Goal: Task Accomplishment & Management: Manage account settings

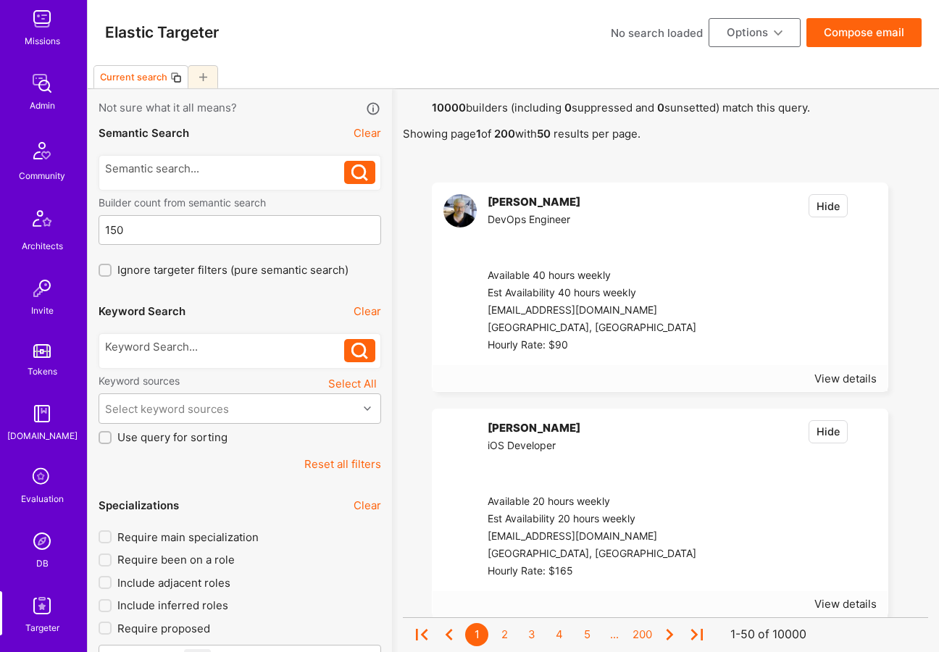
scroll to position [254, 0]
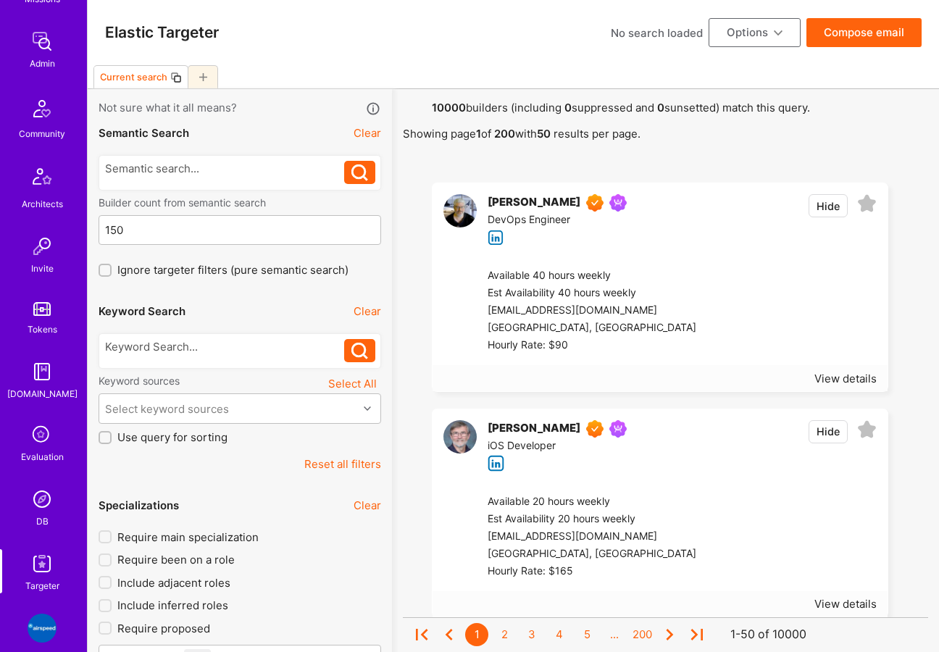
click at [43, 503] on img at bounding box center [42, 499] width 29 height 29
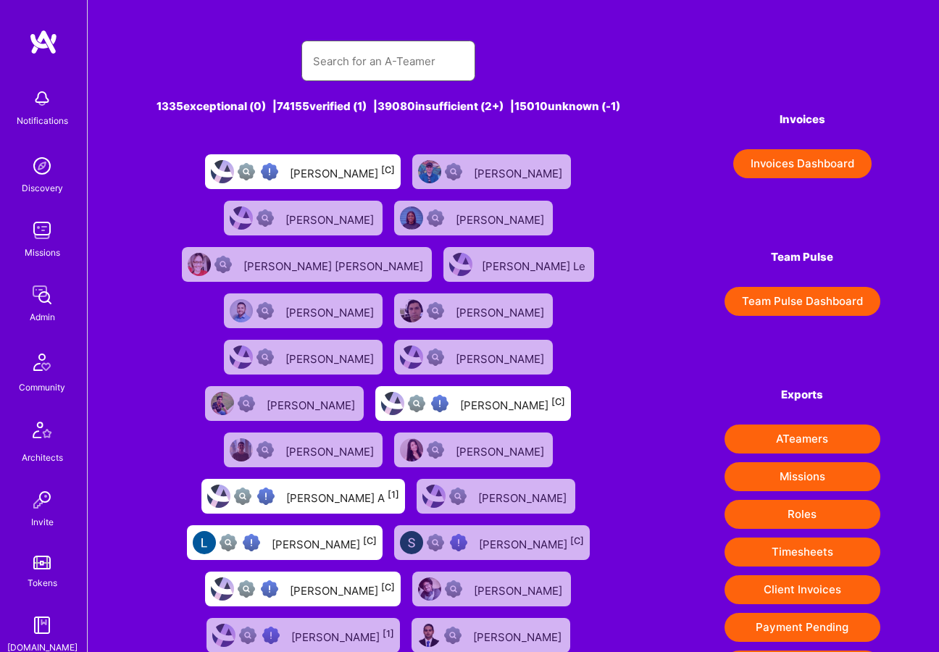
click at [358, 65] on input "text" at bounding box center [388, 61] width 151 height 37
paste input "[PERSON_NAME]"
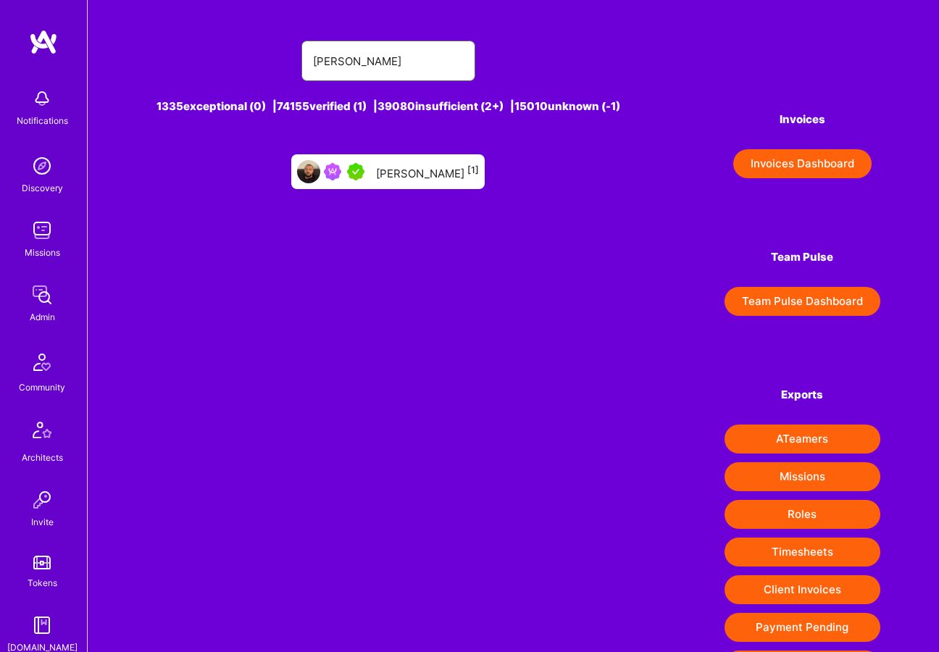
type input "[PERSON_NAME]"
click at [424, 181] on div "[PERSON_NAME] [1]" at bounding box center [427, 171] width 103 height 19
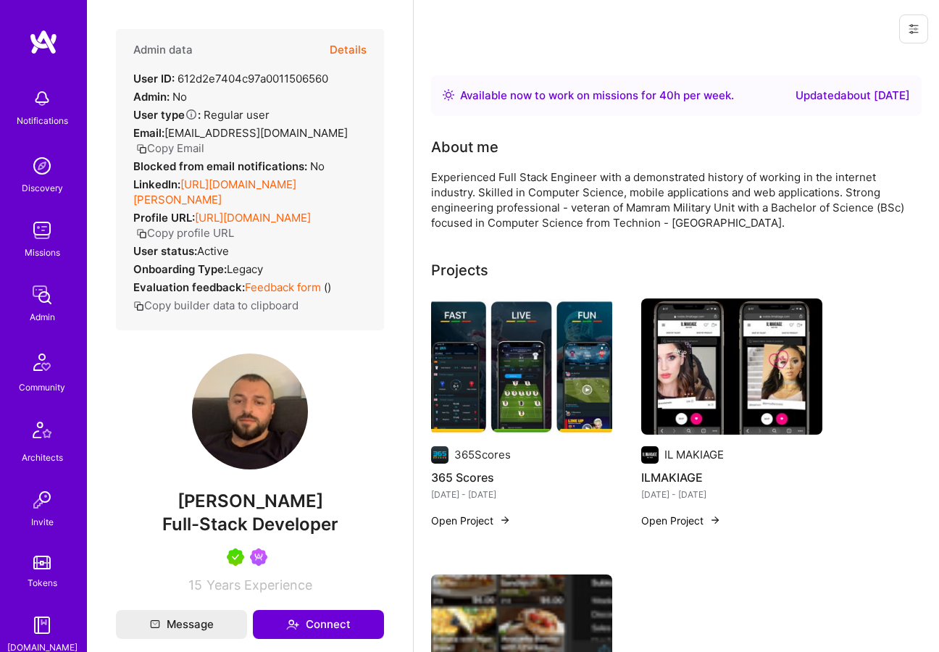
click at [354, 51] on button "Details" at bounding box center [348, 50] width 37 height 42
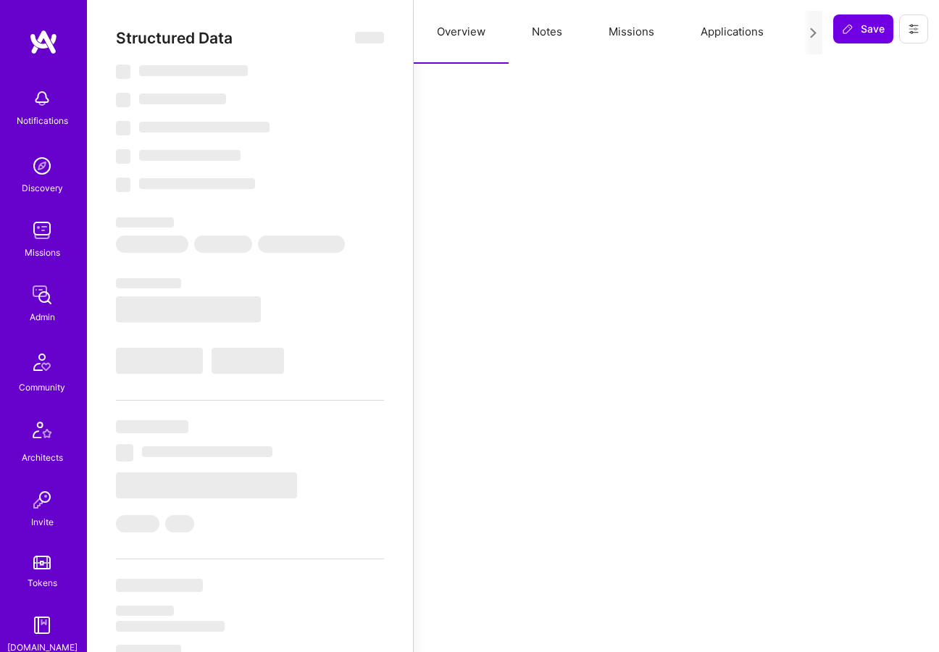
select select "Right Now"
select select "5"
select select "7"
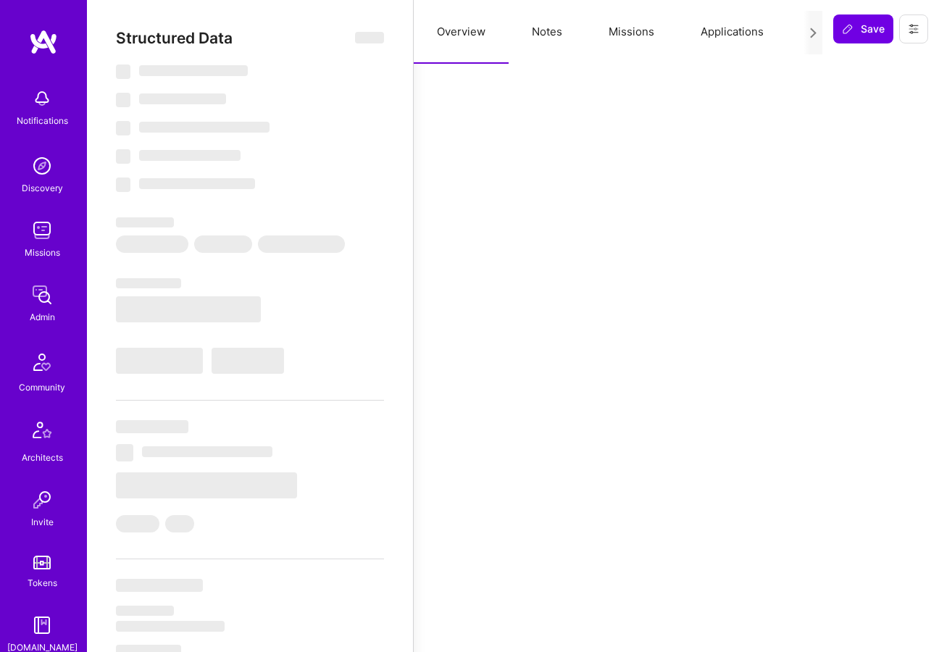
select select "IL"
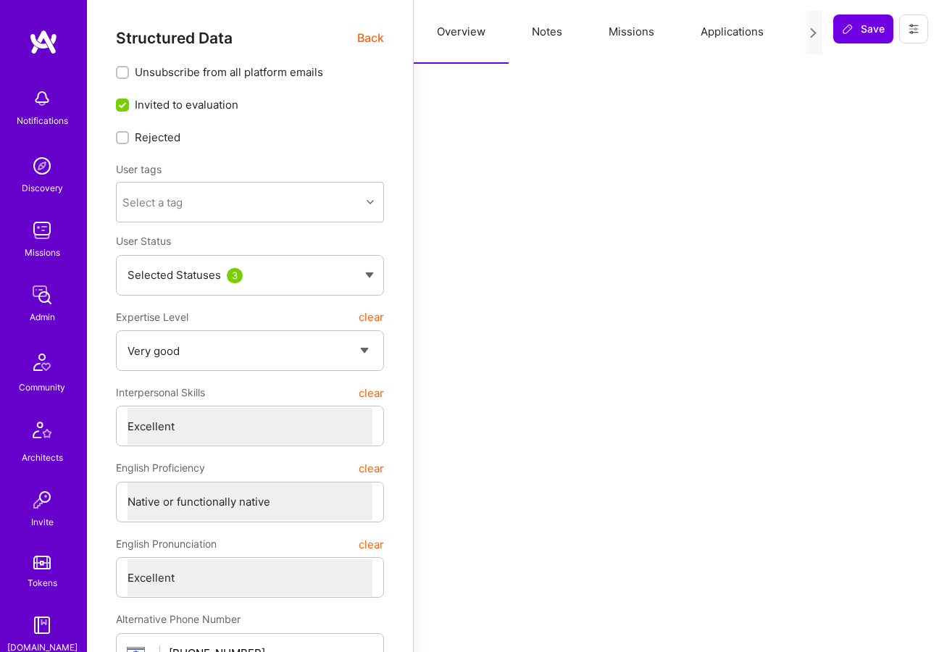
click at [612, 28] on button "Missions" at bounding box center [632, 32] width 92 height 64
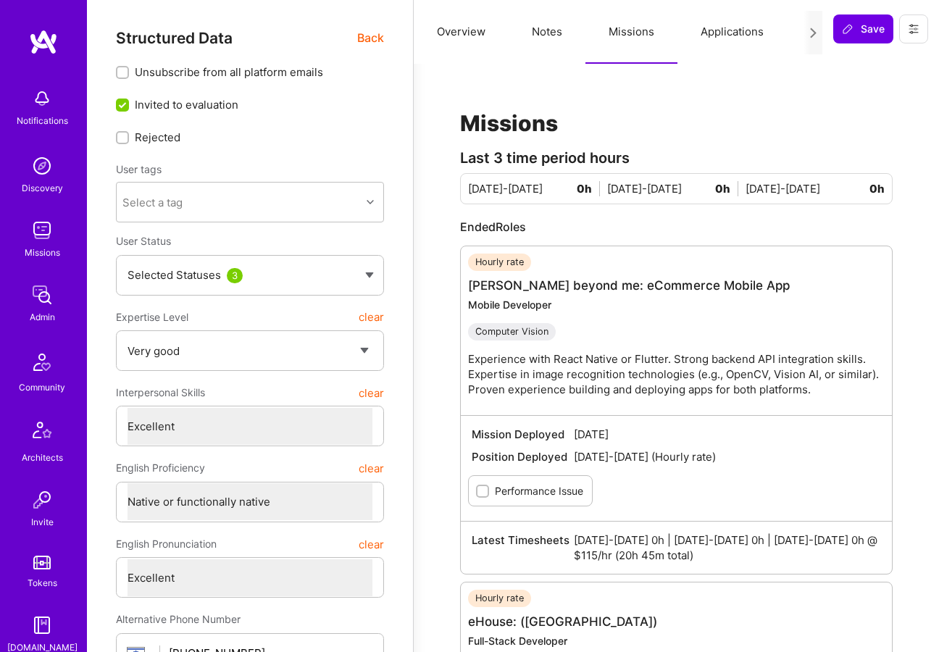
click at [713, 27] on button "Applications" at bounding box center [732, 32] width 109 height 64
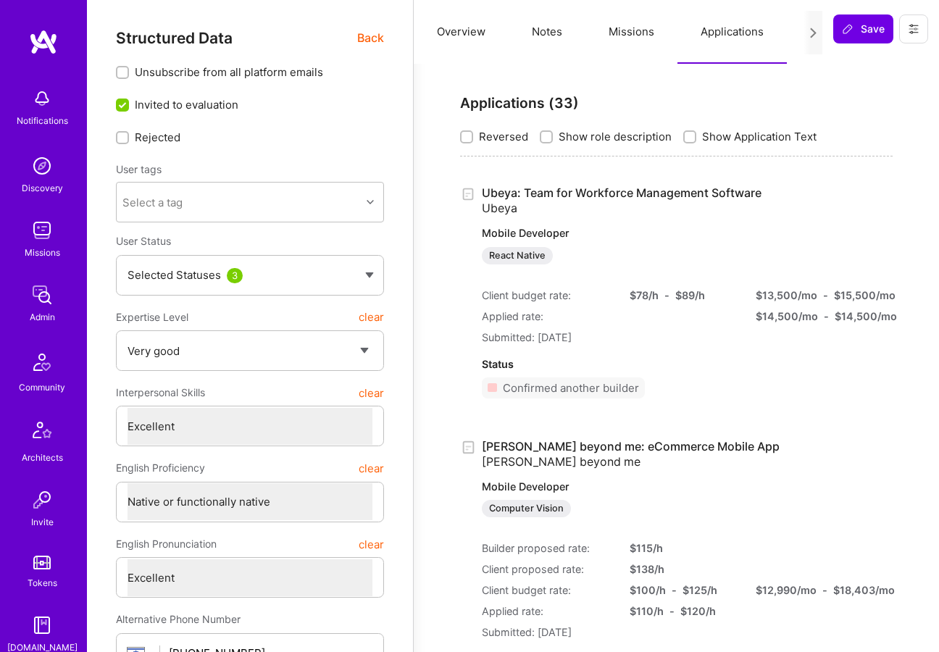
click at [373, 37] on span "Back" at bounding box center [370, 38] width 27 height 18
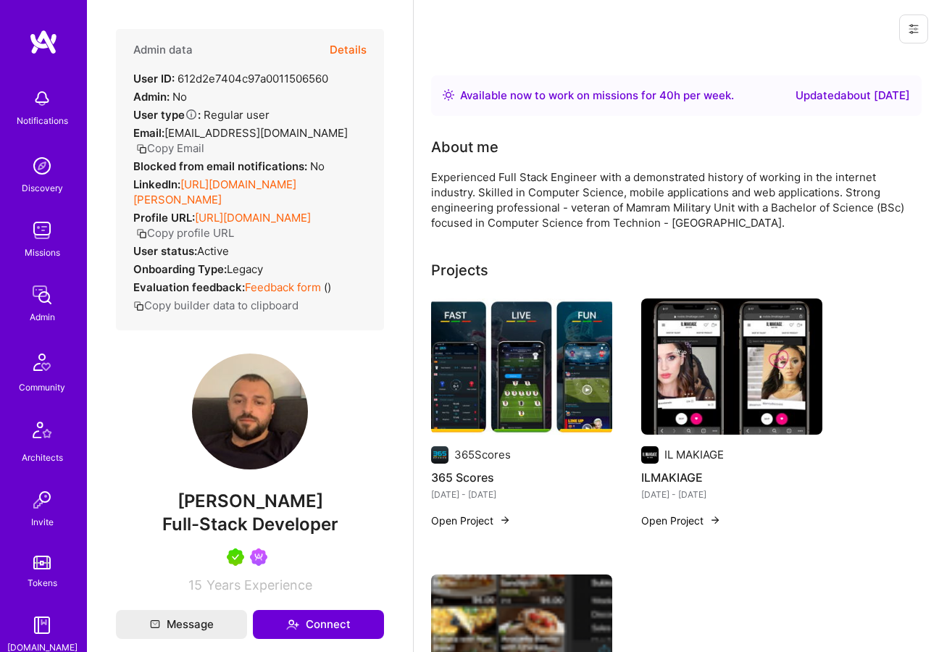
click at [234, 230] on button "Copy profile URL" at bounding box center [185, 232] width 98 height 15
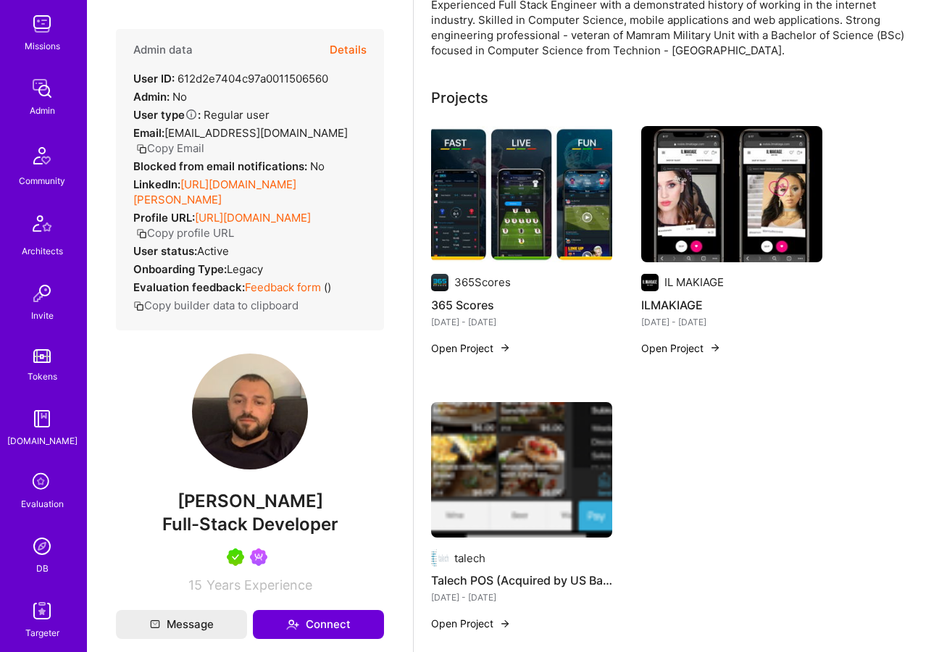
scroll to position [230, 0]
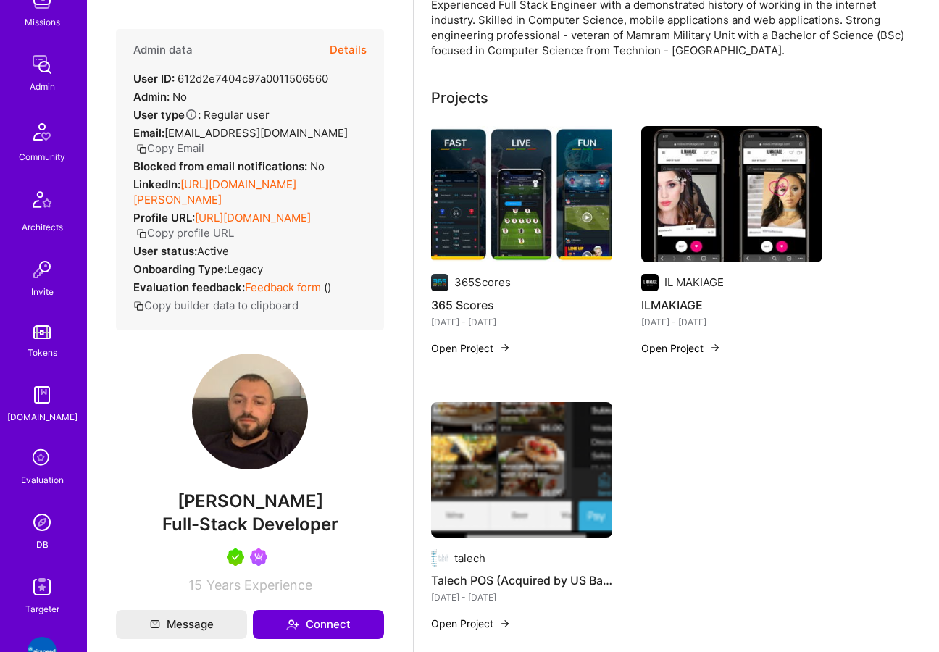
click at [37, 519] on img at bounding box center [42, 522] width 29 height 29
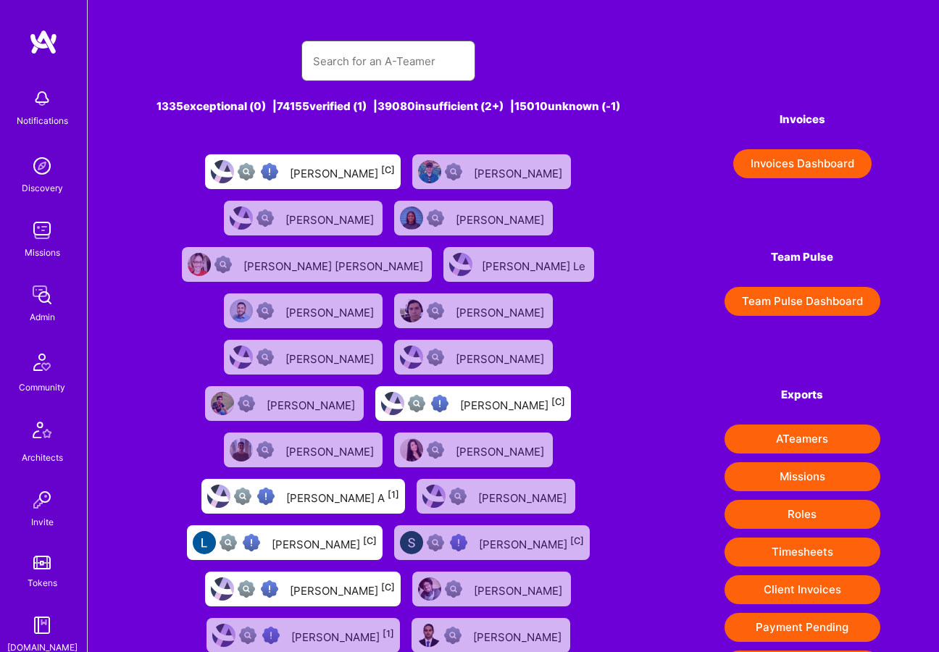
click at [360, 53] on input "text" at bounding box center [388, 61] width 151 height 37
paste input "[PERSON_NAME]"
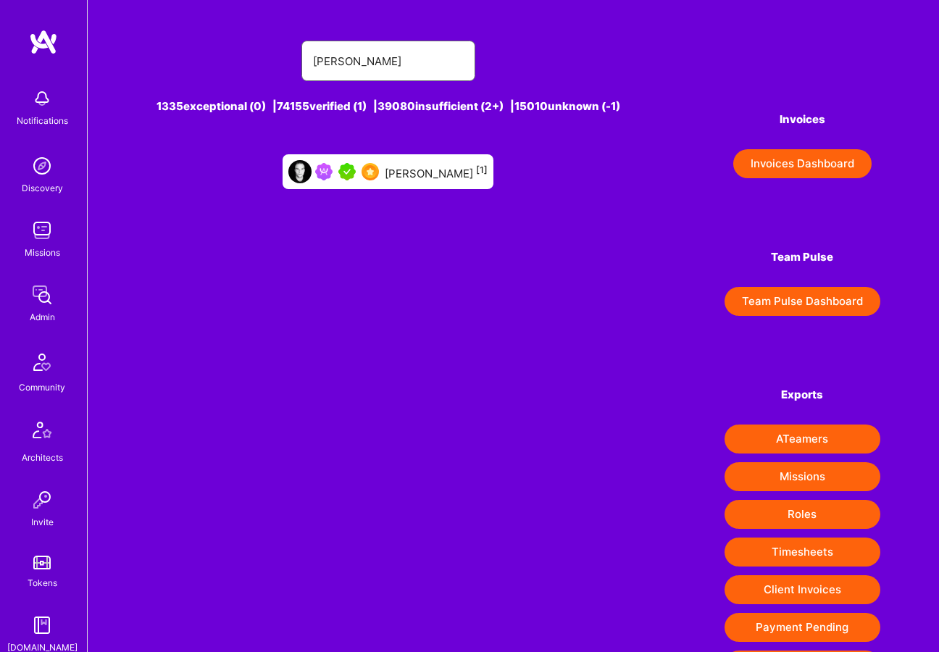
type input "[PERSON_NAME]"
click at [415, 181] on div "[PERSON_NAME] [1]" at bounding box center [436, 171] width 103 height 19
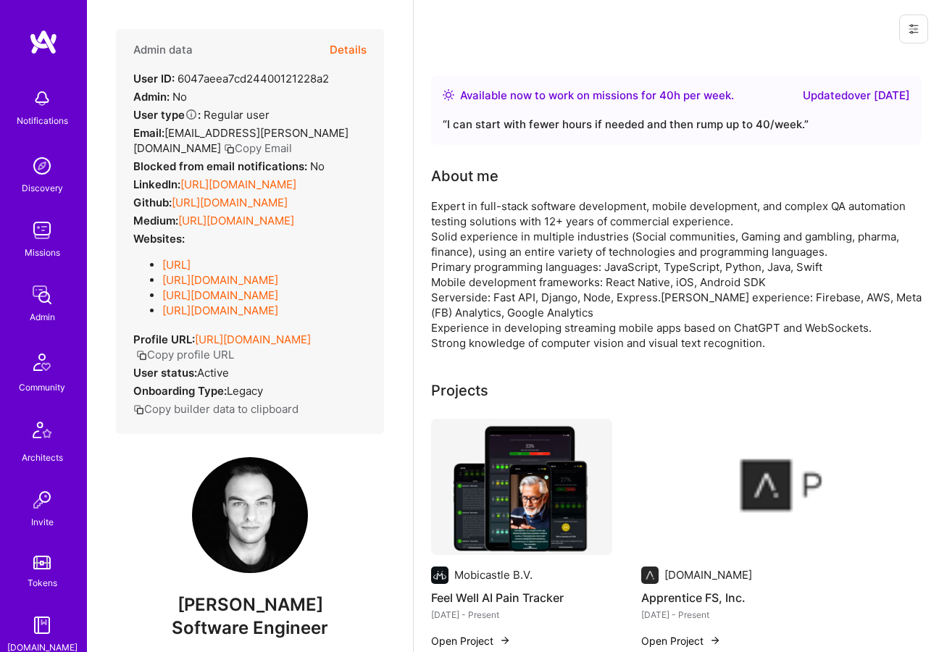
click at [352, 50] on button "Details" at bounding box center [348, 50] width 37 height 42
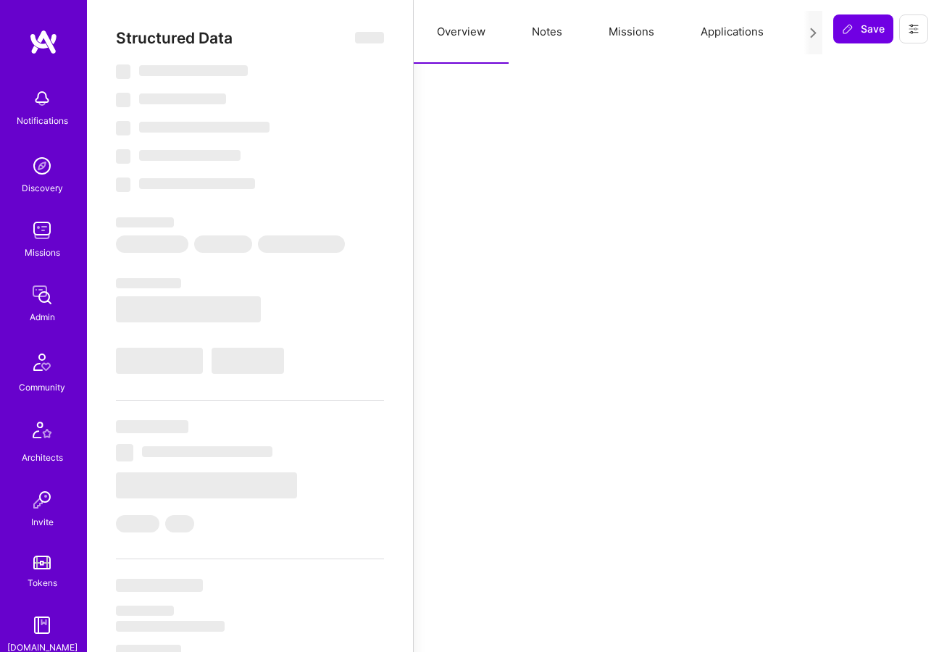
click at [719, 36] on button "Applications" at bounding box center [732, 32] width 109 height 64
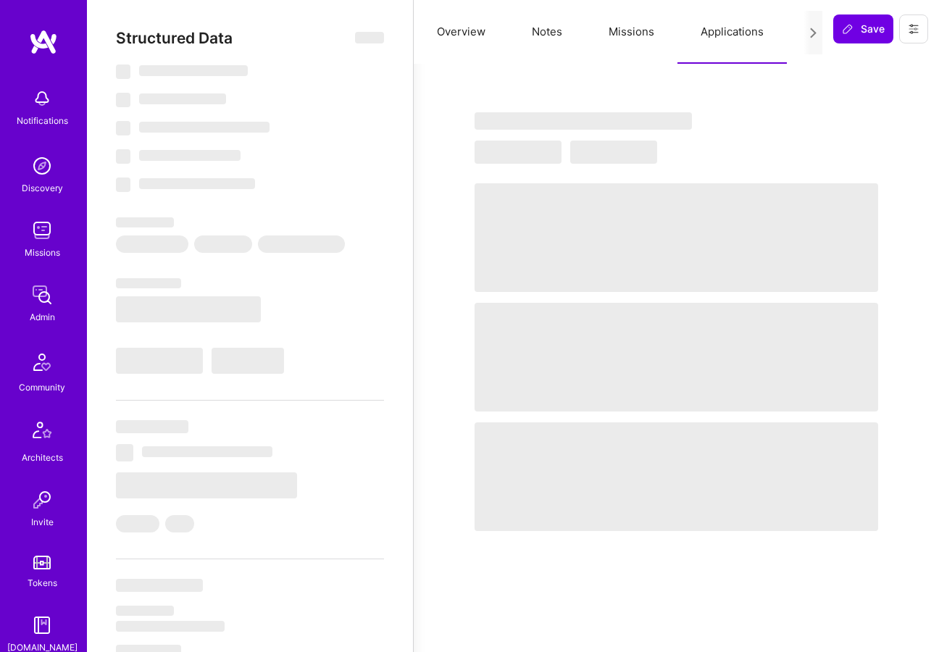
type textarea "x"
select select "Right Now"
select select "5"
select select "7"
select select "6"
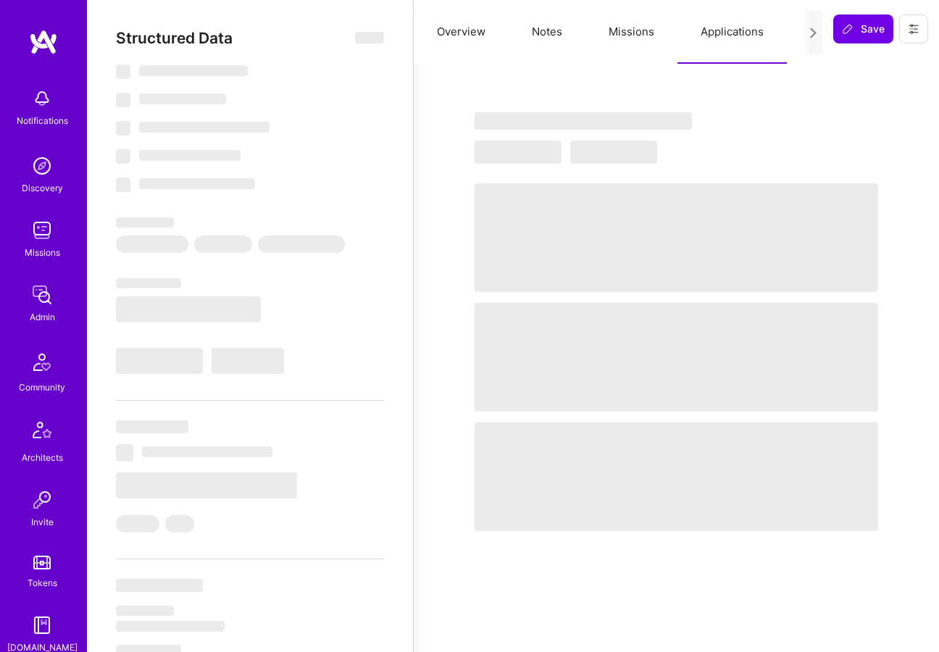
select select "7"
select select "NL"
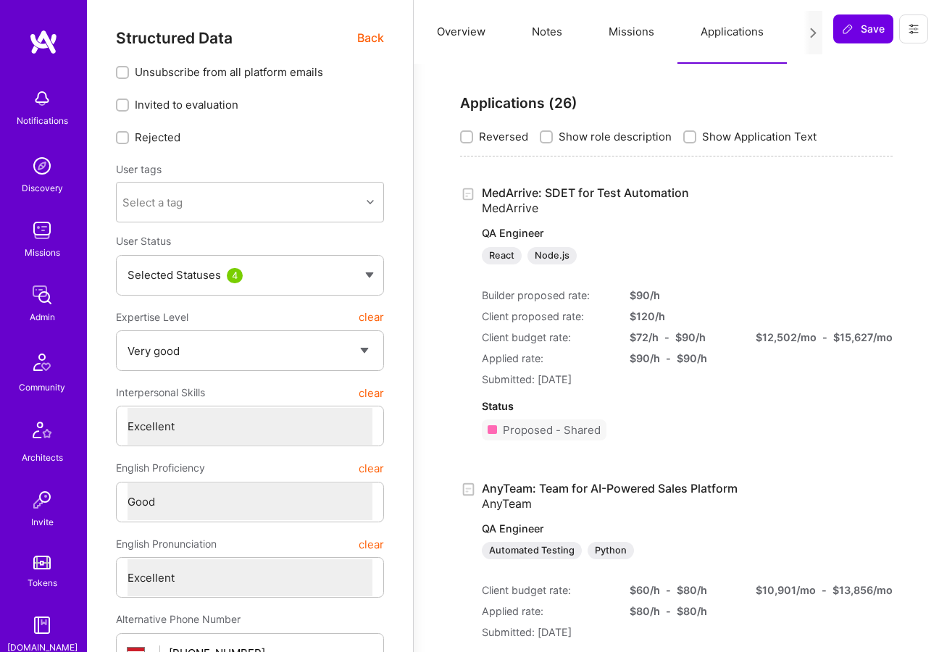
click at [375, 39] on span "Back" at bounding box center [370, 38] width 27 height 18
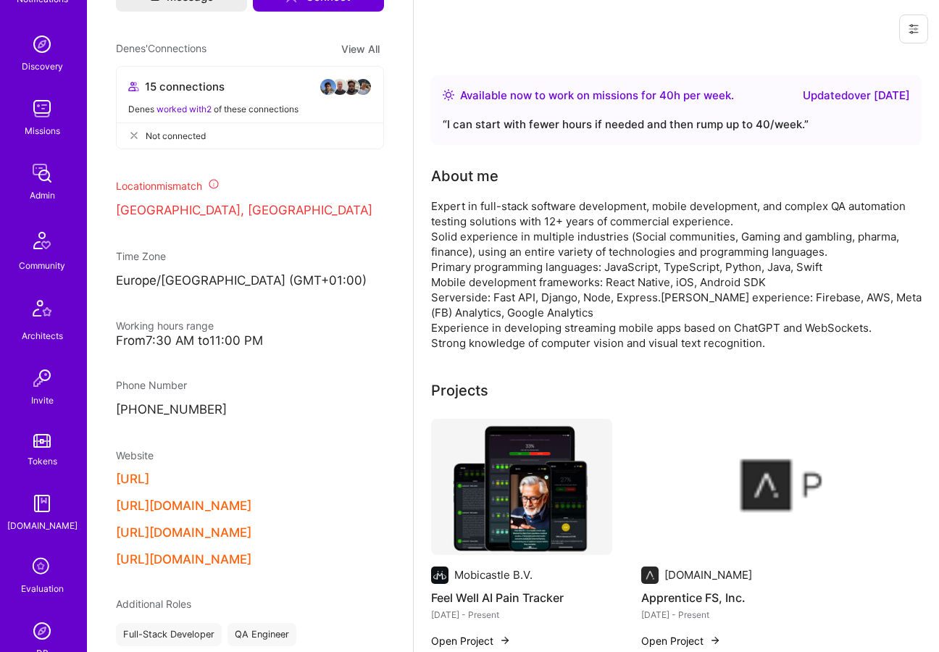
scroll to position [204, 0]
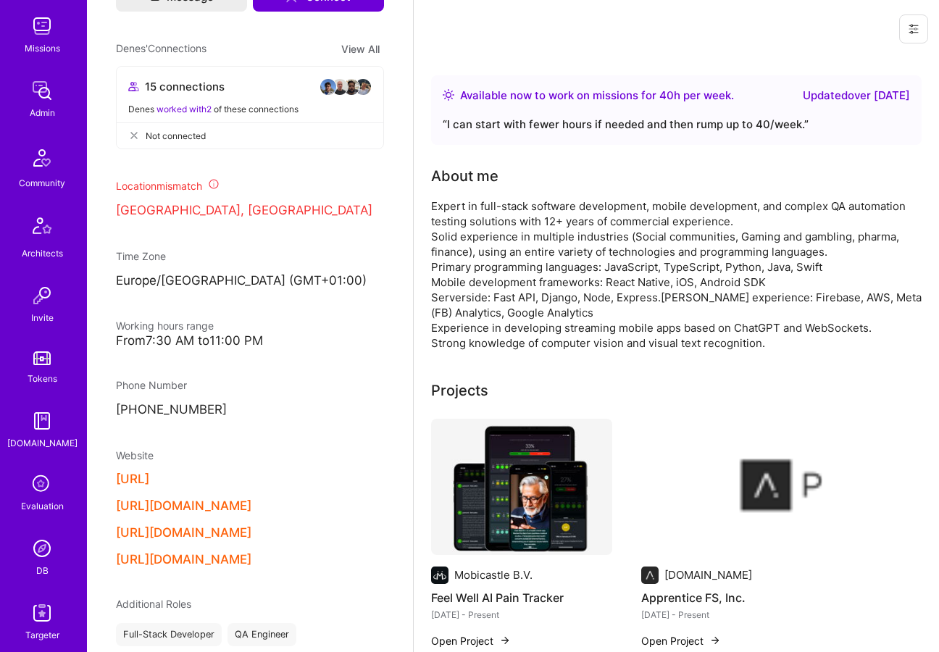
click at [42, 549] on img at bounding box center [42, 548] width 29 height 29
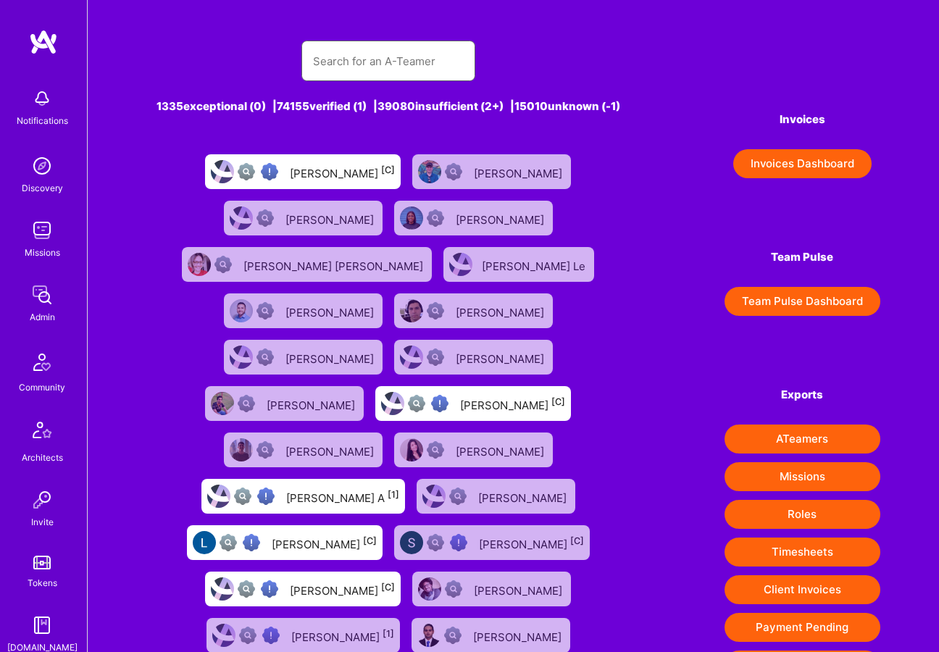
click at [375, 75] on input "text" at bounding box center [388, 61] width 151 height 37
paste input "[PERSON_NAME]"
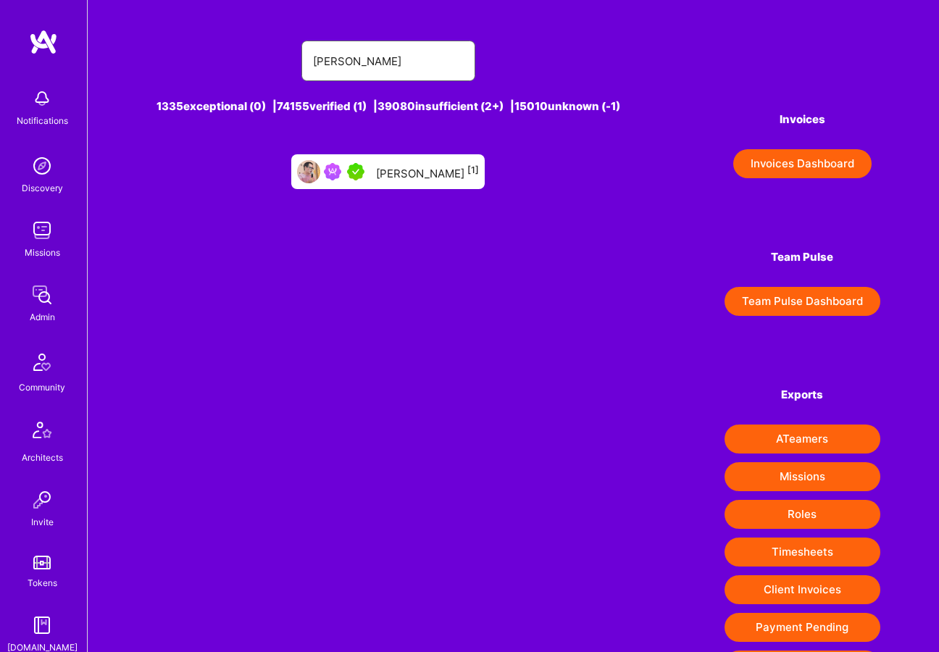
type input "[PERSON_NAME]"
click at [401, 181] on div "[PERSON_NAME] [1]" at bounding box center [427, 171] width 103 height 19
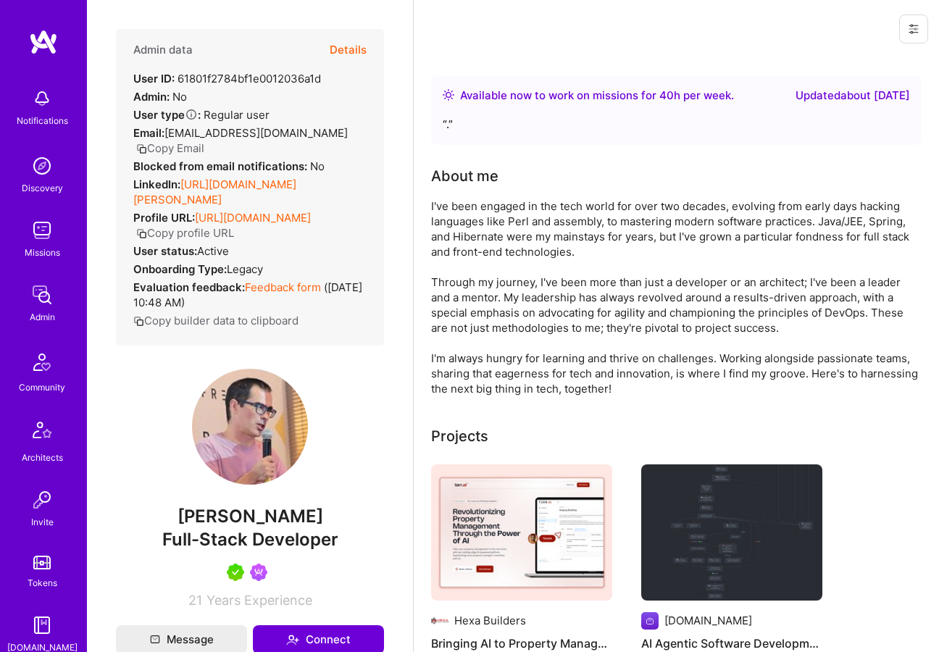
click at [351, 49] on button "Details" at bounding box center [348, 50] width 37 height 42
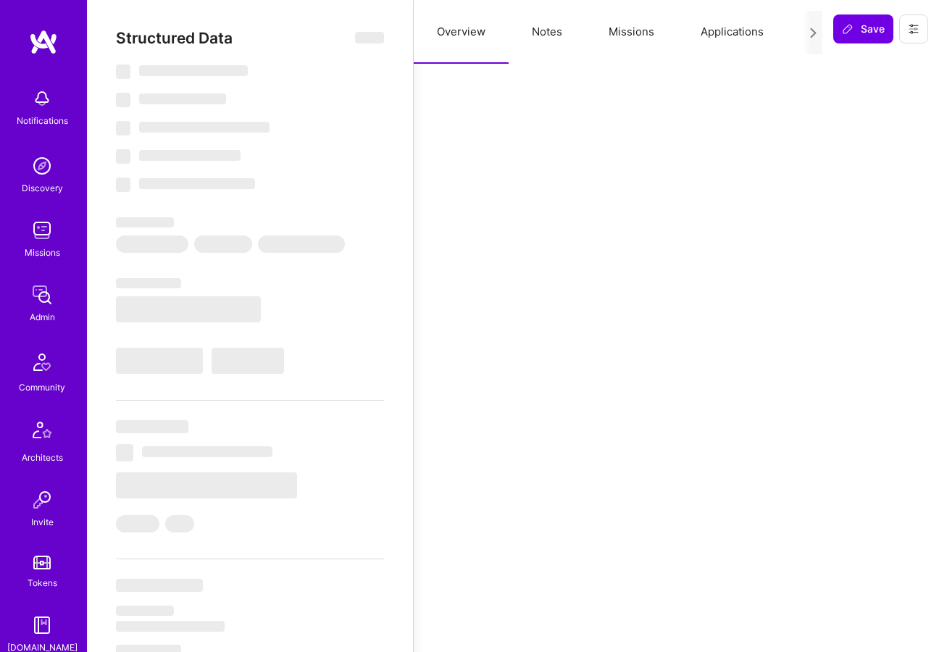
click at [645, 39] on button "Missions" at bounding box center [632, 32] width 92 height 64
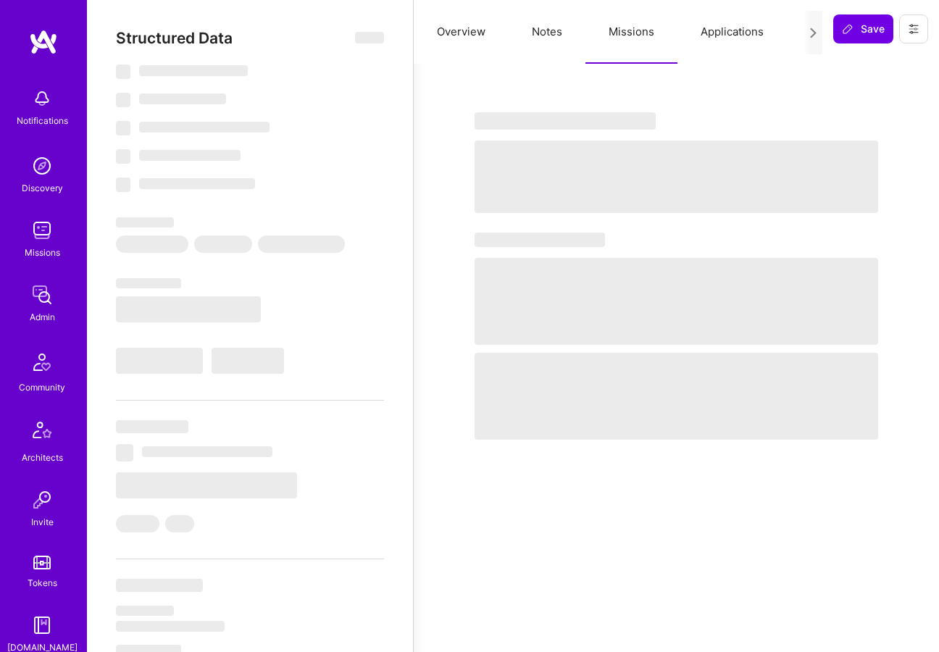
type textarea "x"
select select "Right Now"
select select "5"
select select "4"
select select "7"
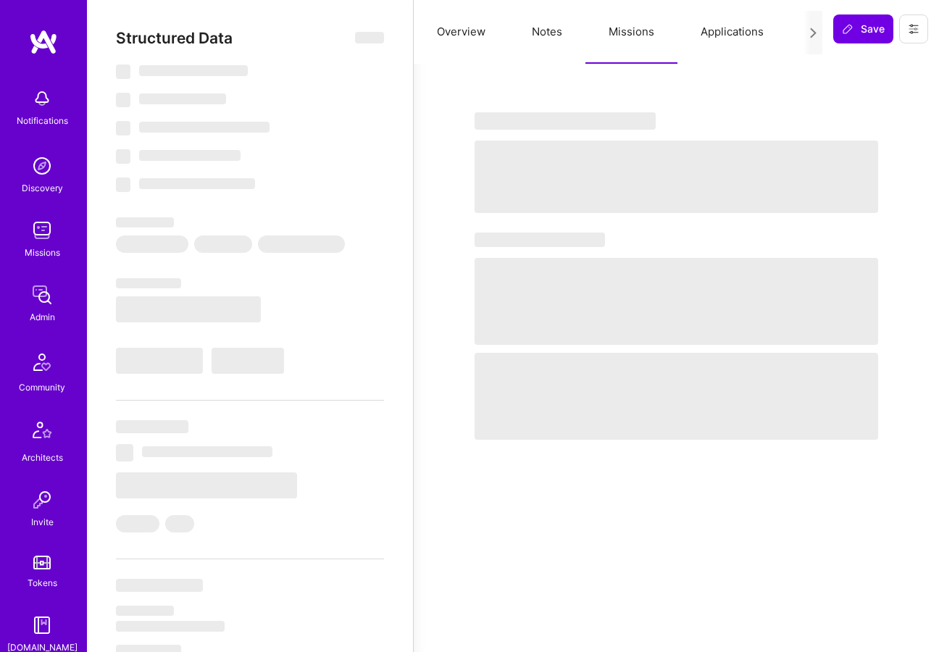
select select "7"
select select "PL"
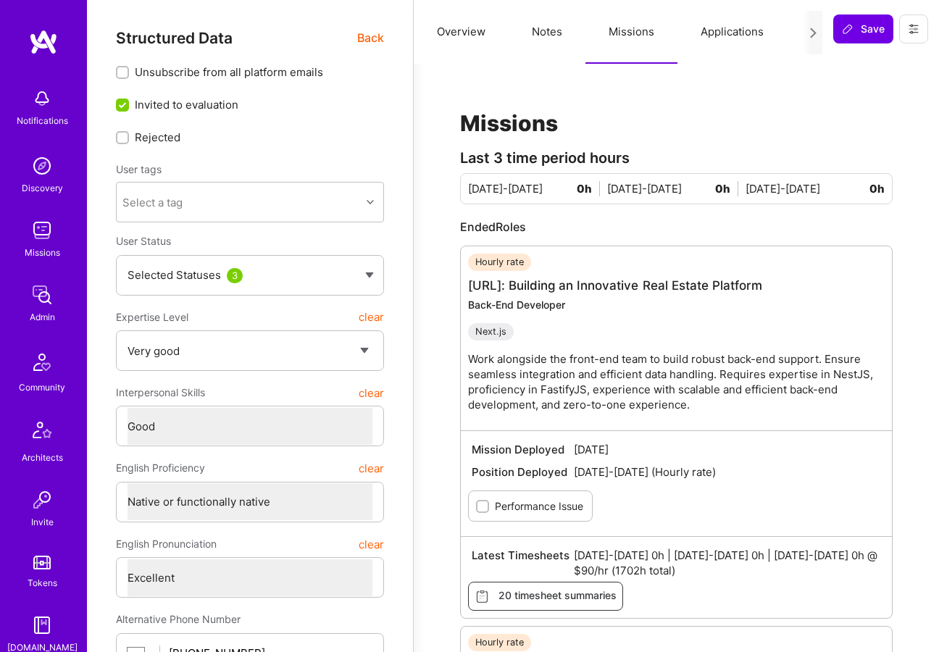
click at [732, 36] on button "Applications" at bounding box center [732, 32] width 109 height 64
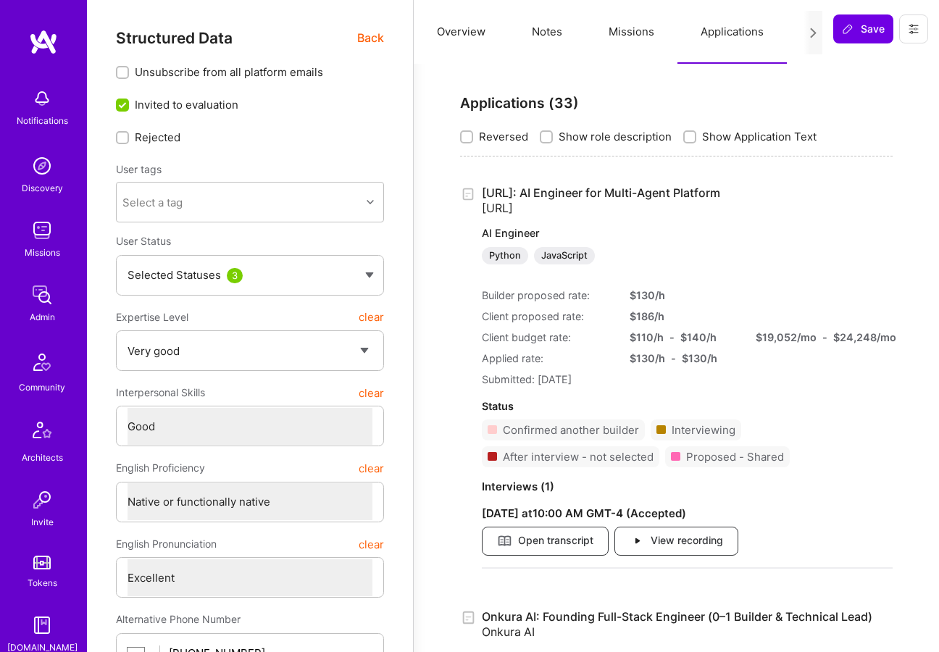
click at [375, 37] on span "Back" at bounding box center [370, 38] width 27 height 18
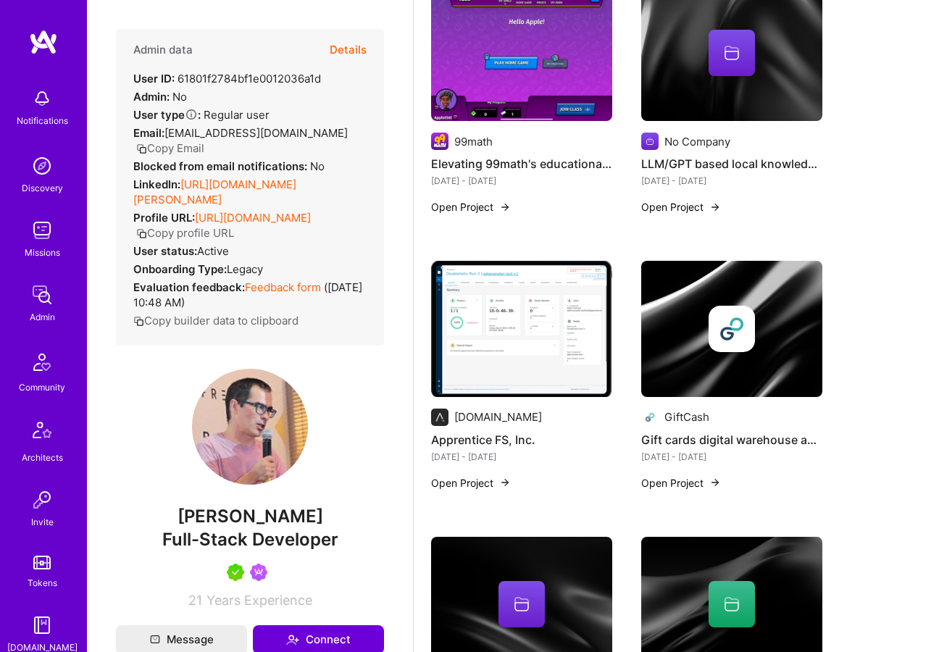
click at [234, 225] on button "Copy profile URL" at bounding box center [185, 232] width 98 height 15
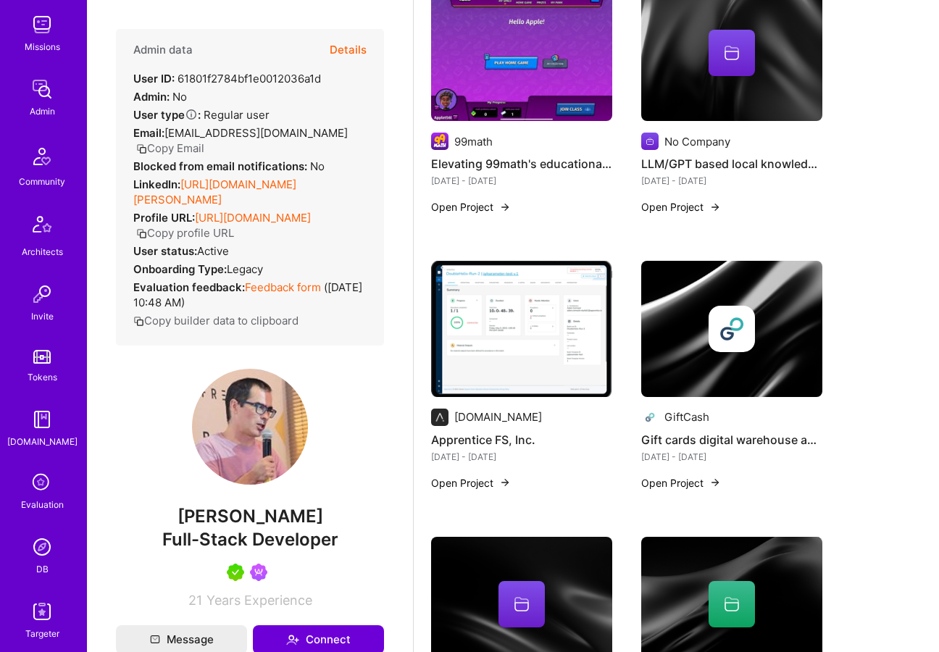
scroll to position [207, 0]
click at [33, 543] on img at bounding box center [42, 545] width 29 height 29
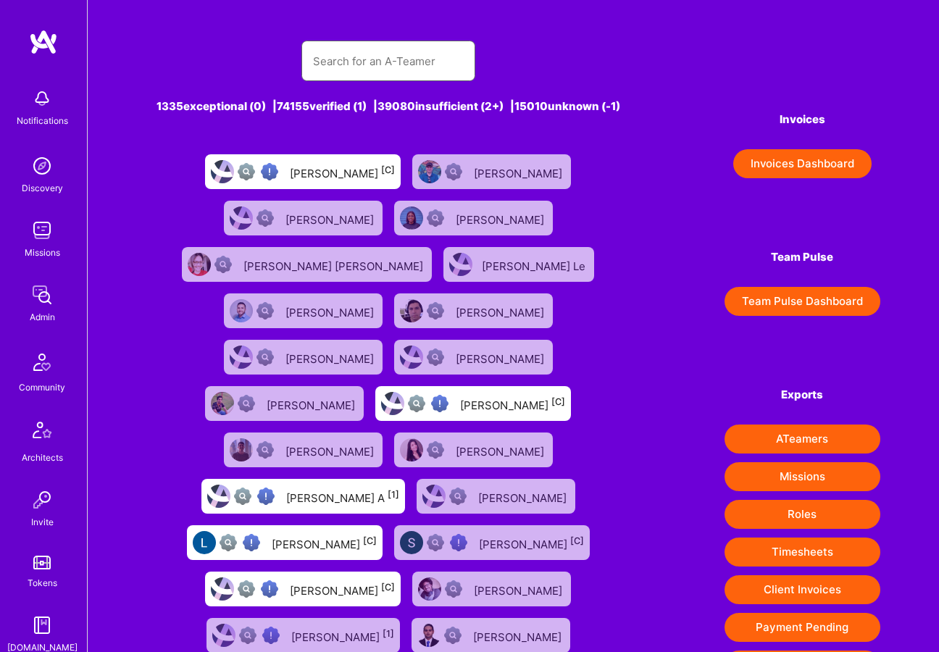
click at [331, 58] on input "text" at bounding box center [388, 61] width 151 height 37
paste input "[PERSON_NAME]"
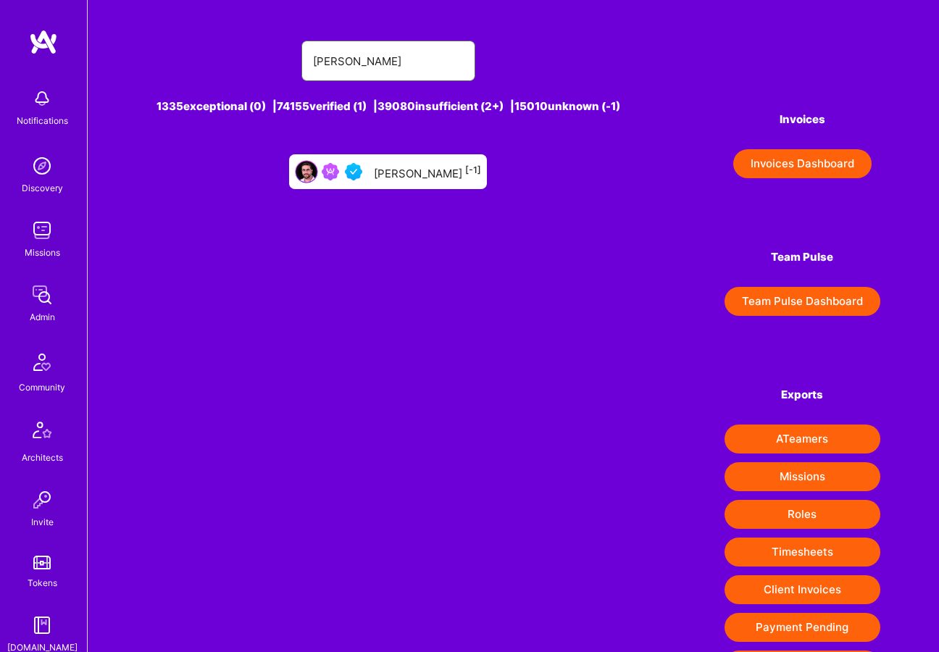
type input "[PERSON_NAME]"
click at [405, 189] on div "[PERSON_NAME] [-1]" at bounding box center [388, 171] width 198 height 35
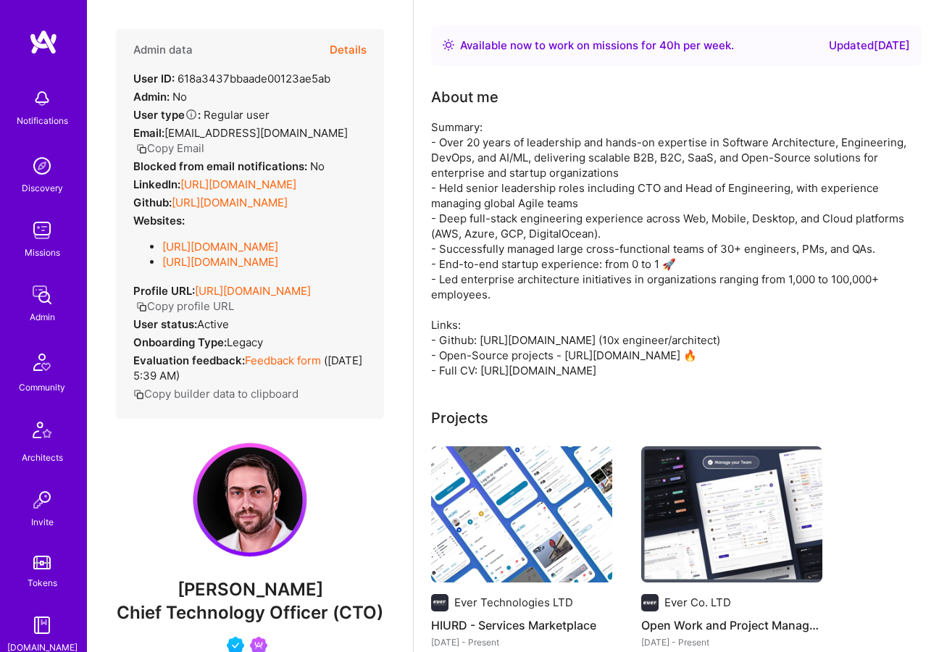
scroll to position [22, 0]
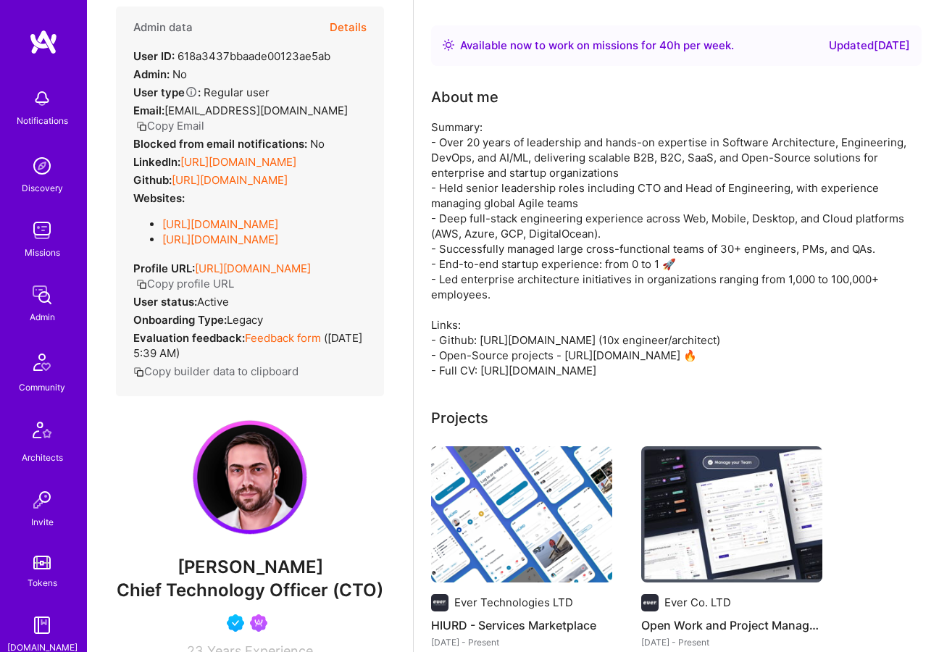
click at [341, 27] on button "Details" at bounding box center [348, 28] width 37 height 42
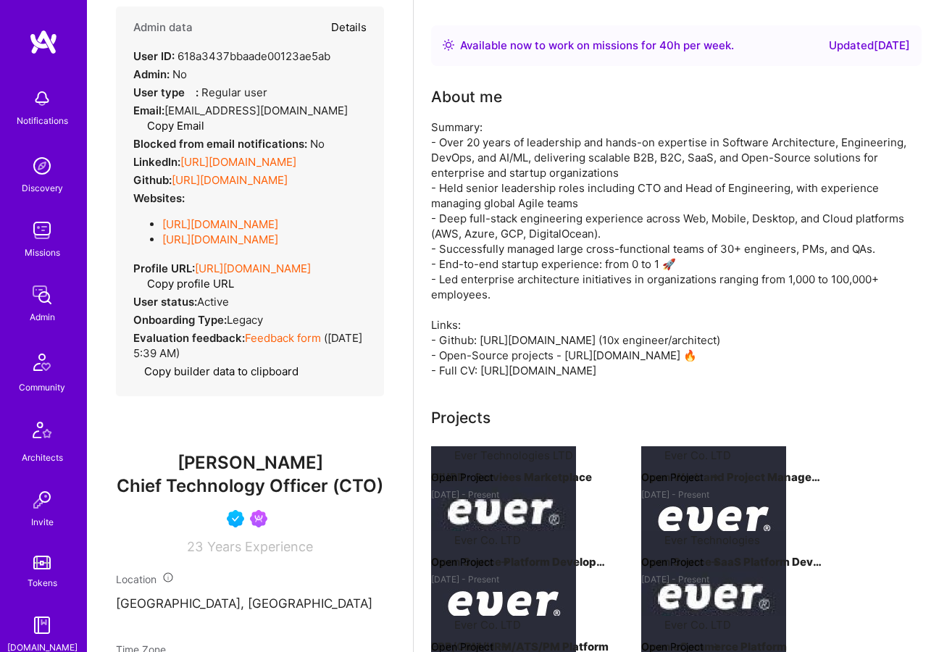
scroll to position [56, 0]
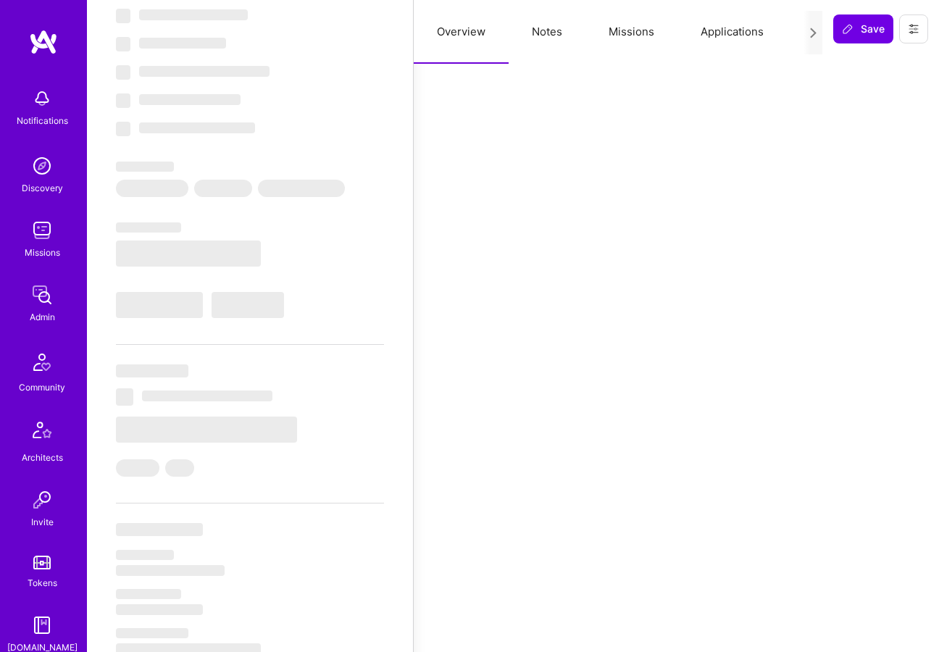
click at [641, 32] on button "Missions" at bounding box center [632, 32] width 92 height 64
type textarea "x"
select select "Right Now"
select select "5"
select select "4"
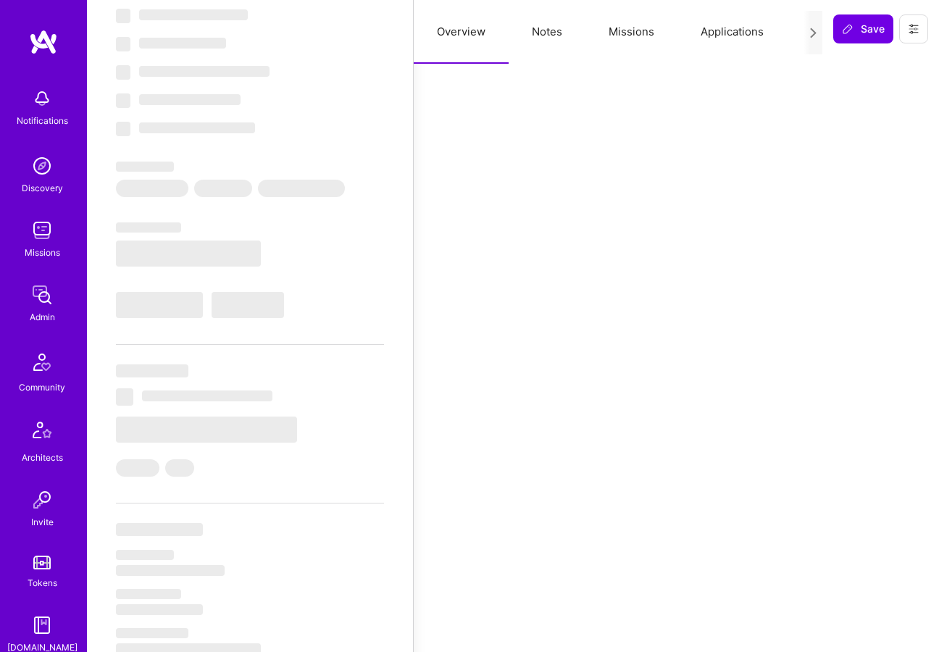
select select "6"
select select "7"
select select "ES"
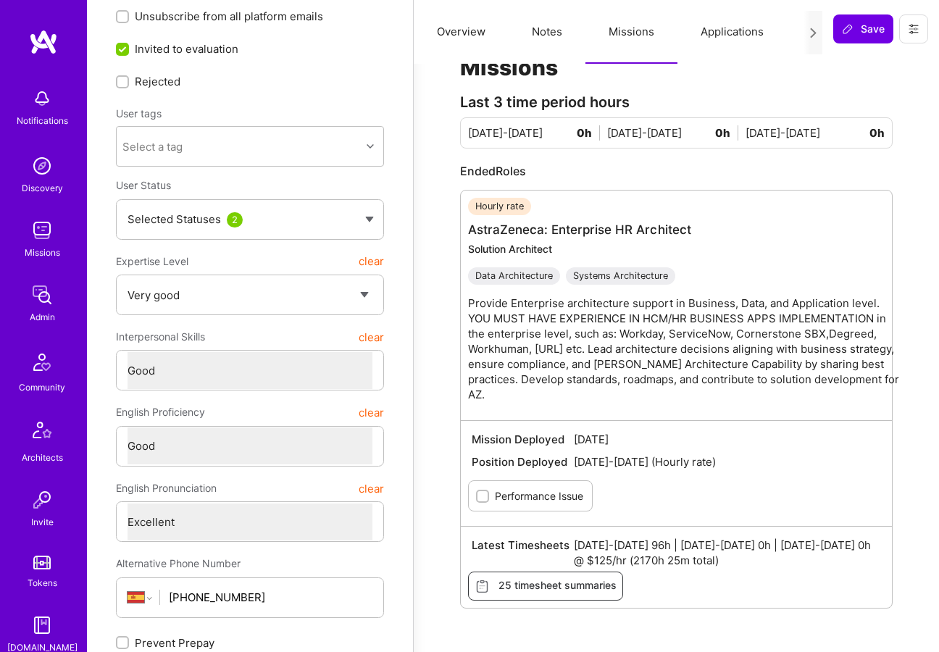
click at [715, 28] on button "Applications" at bounding box center [732, 32] width 109 height 64
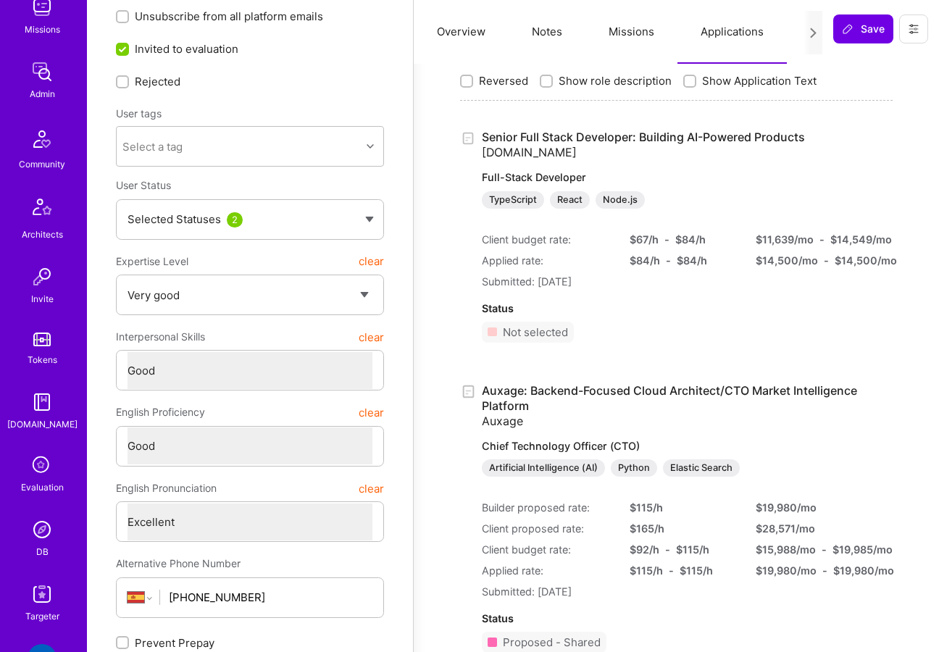
scroll to position [249, 0]
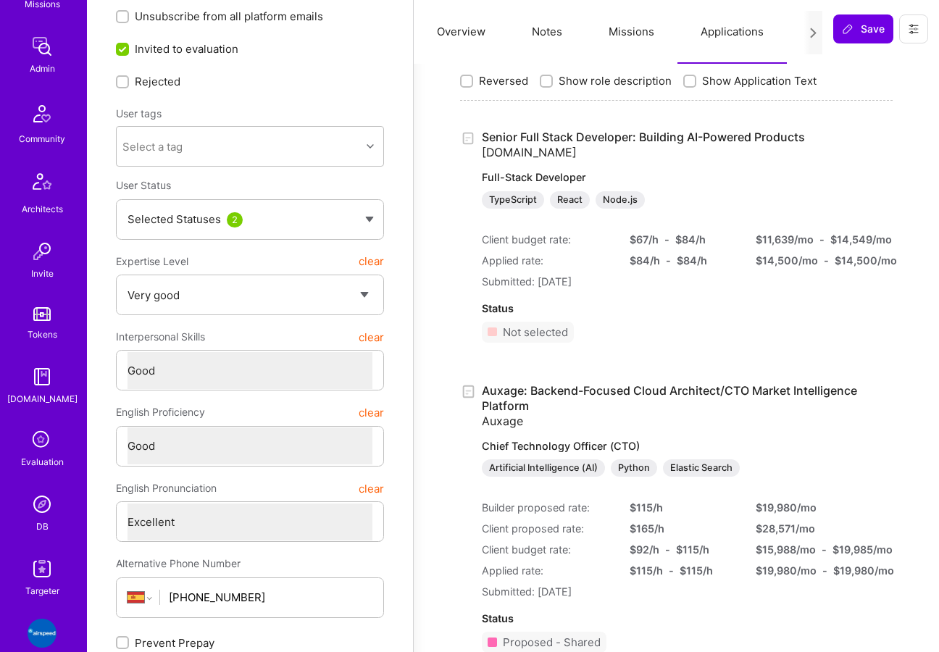
click at [43, 565] on img at bounding box center [42, 568] width 29 height 29
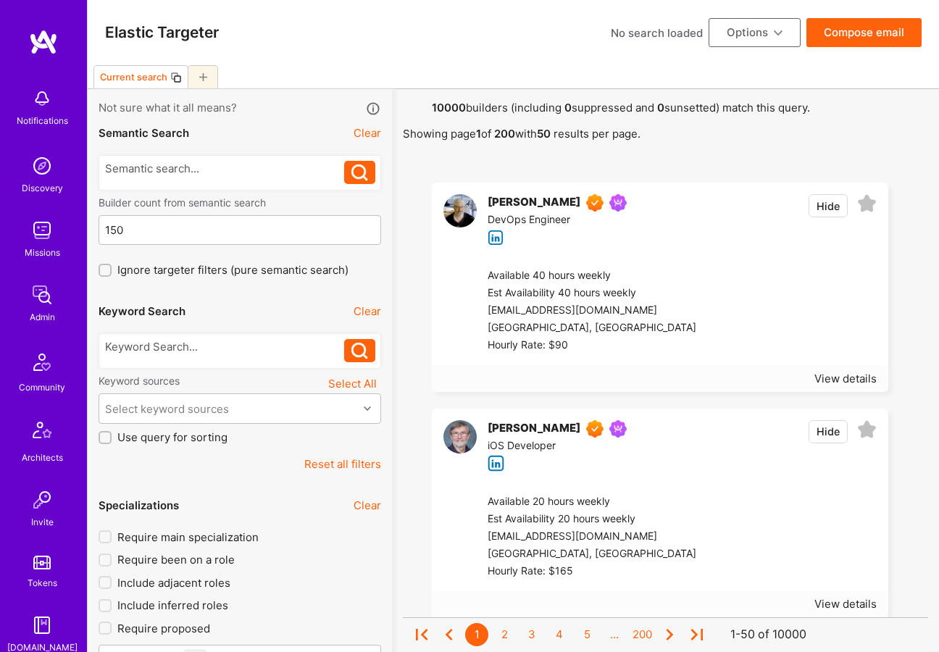
click at [48, 288] on img at bounding box center [42, 294] width 29 height 29
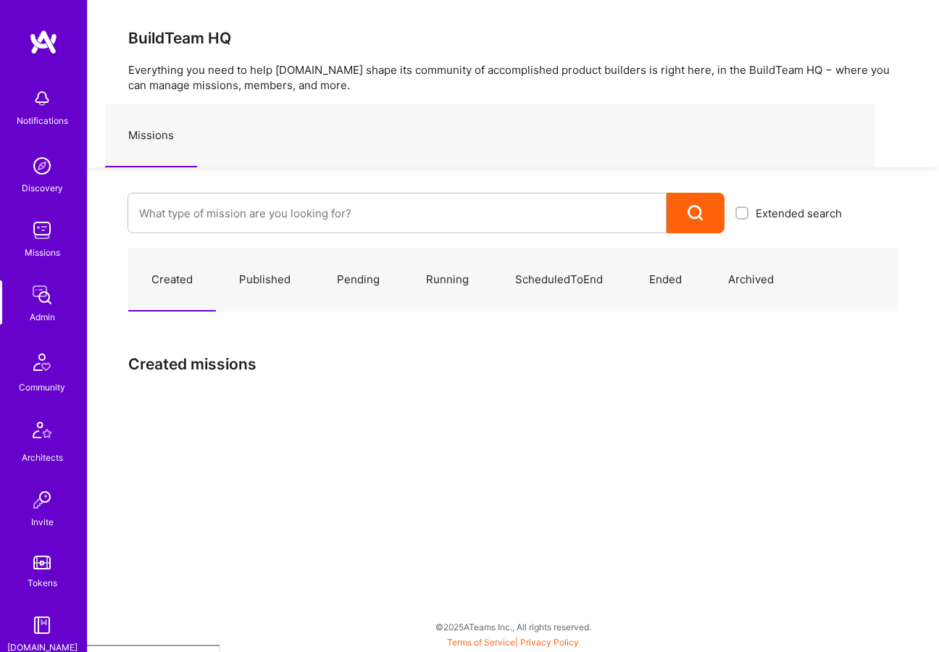
click at [262, 283] on link "Published" at bounding box center [265, 280] width 98 height 63
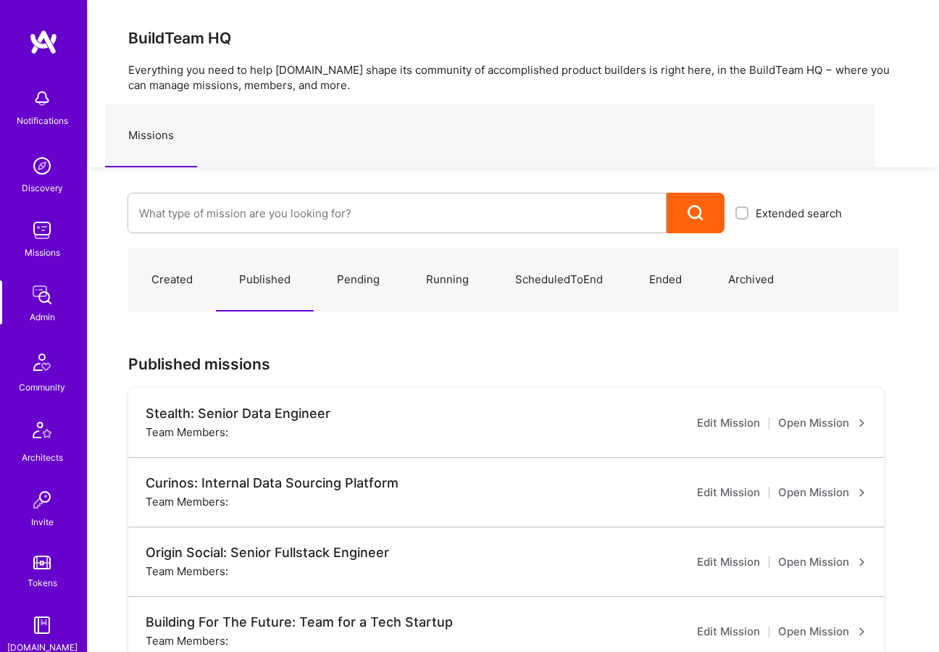
click at [175, 274] on link "Created" at bounding box center [172, 280] width 88 height 63
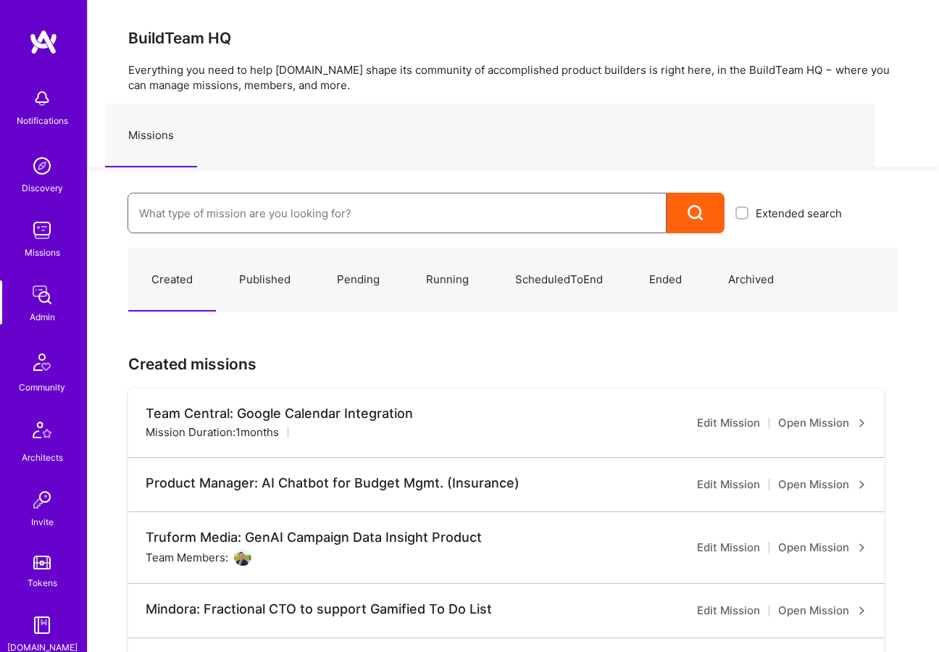
click at [223, 225] on input at bounding box center [397, 213] width 516 height 37
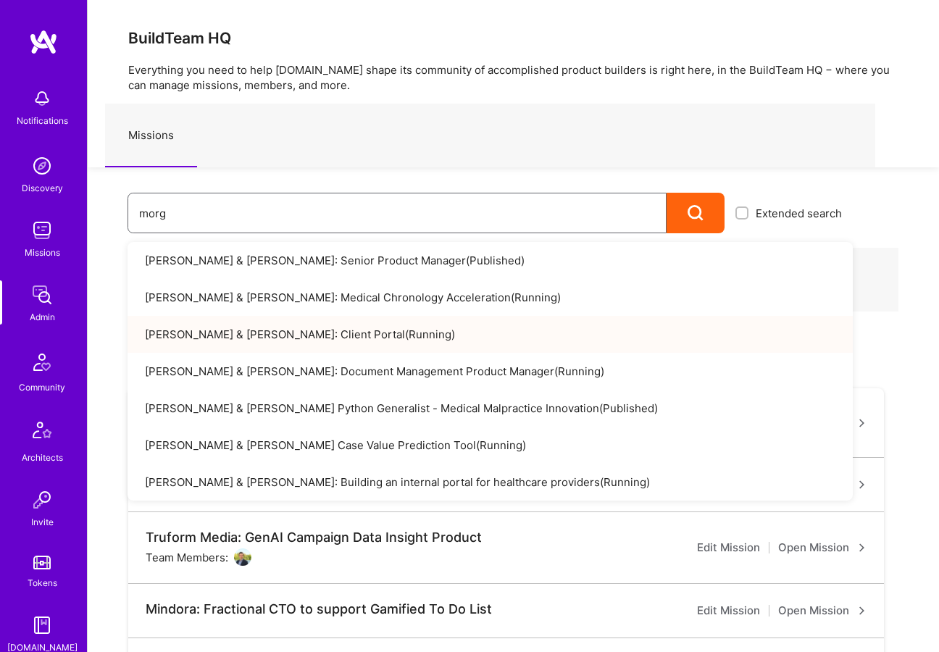
type input "morg"
click at [262, 321] on link "[PERSON_NAME] & [PERSON_NAME]: Client Portal ( Running )" at bounding box center [490, 334] width 725 height 37
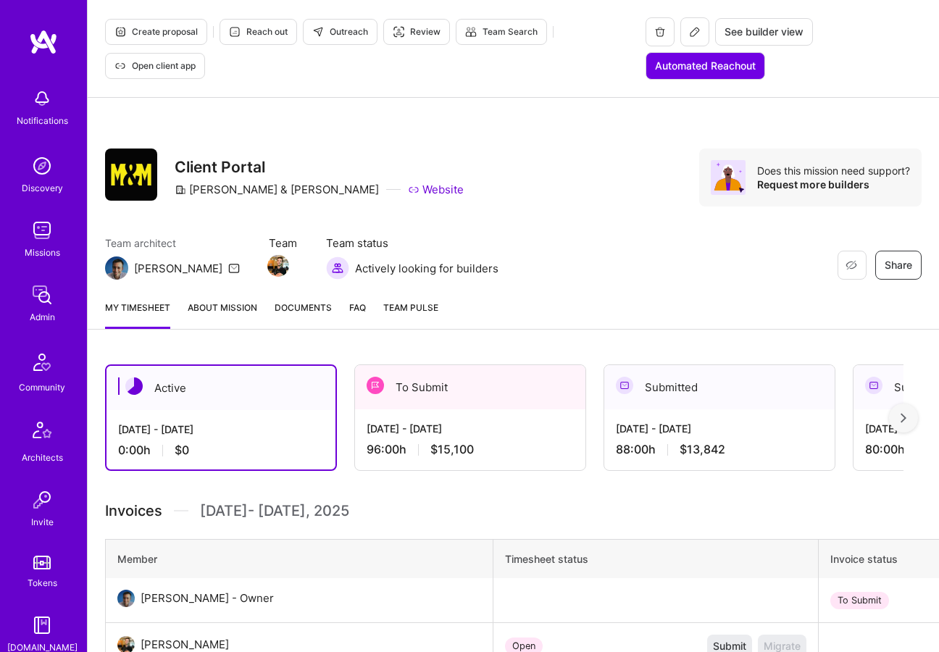
click at [229, 306] on link "About Mission" at bounding box center [223, 314] width 70 height 29
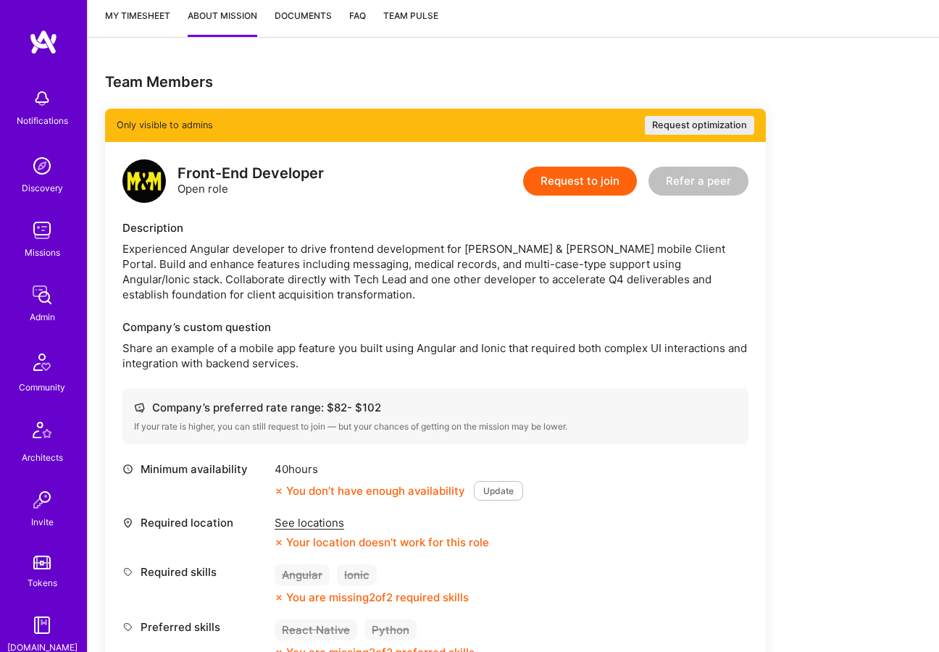
scroll to position [295, 0]
